Goal: Task Accomplishment & Management: Manage account settings

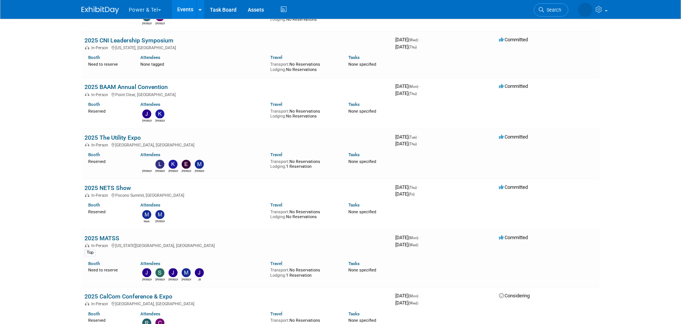
scroll to position [1277, 0]
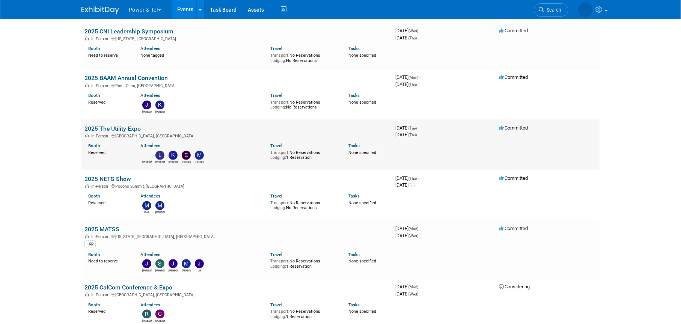
click at [111, 127] on link "2025 The Utility Expo" at bounding box center [113, 128] width 56 height 7
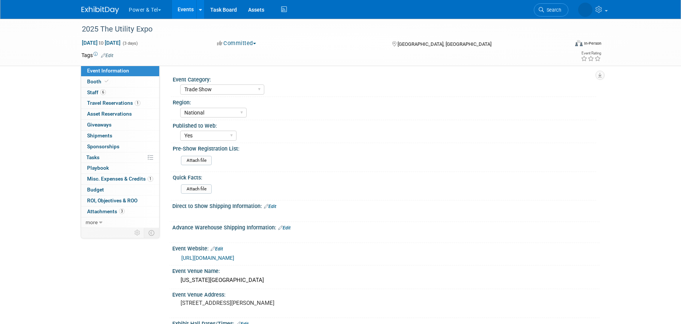
select select "Trade Show"
select select "National"
select select "Yes"
click at [98, 80] on span "Booth" at bounding box center [98, 82] width 23 height 6
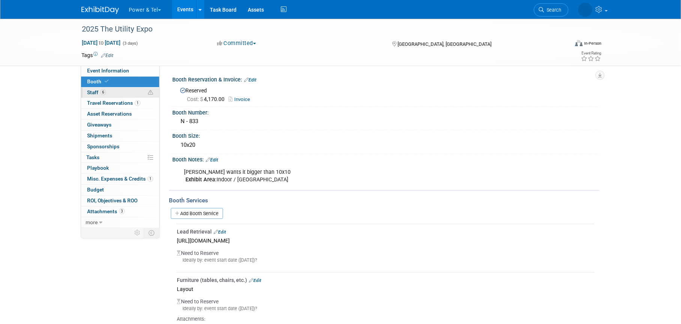
click at [96, 92] on span "Staff 6" at bounding box center [96, 92] width 19 height 6
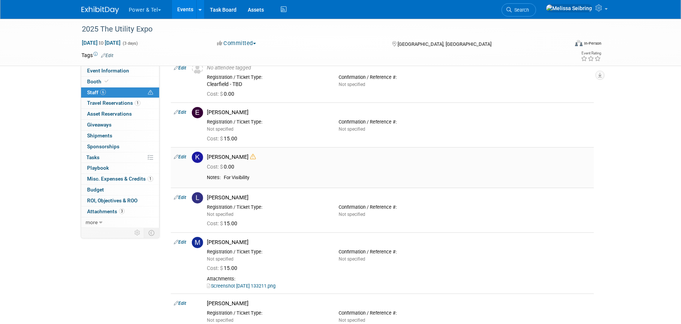
scroll to position [75, 0]
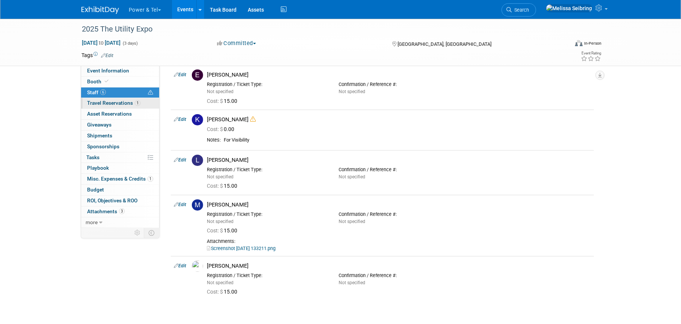
click at [115, 102] on span "Travel Reservations 1" at bounding box center [113, 103] width 53 height 6
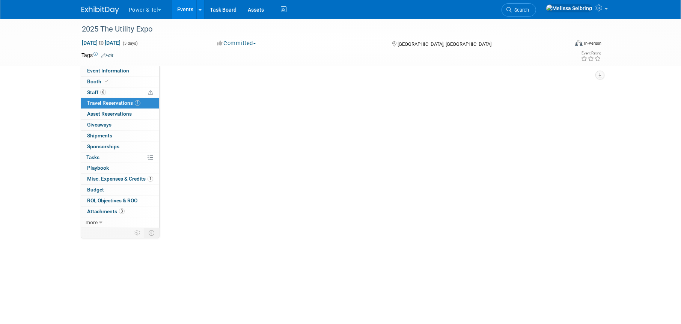
scroll to position [0, 0]
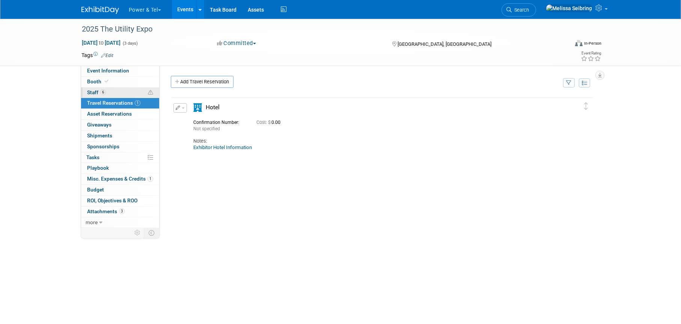
click at [98, 91] on span "Staff 6" at bounding box center [96, 92] width 19 height 6
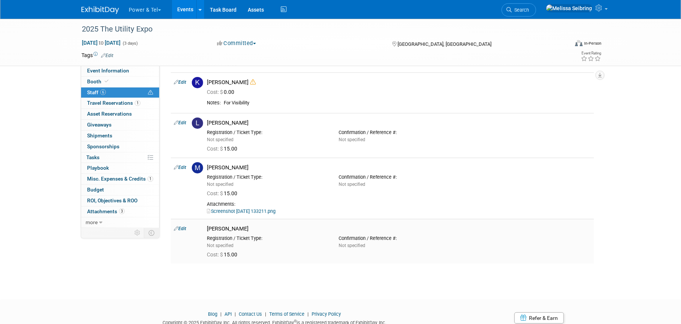
scroll to position [113, 0]
